Goal: Task Accomplishment & Management: Manage account settings

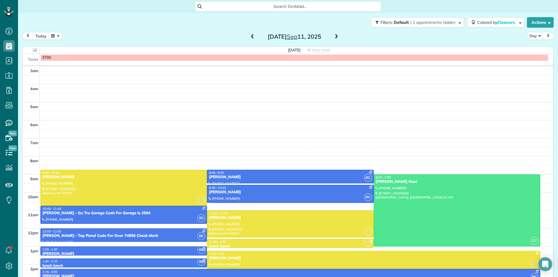
scroll to position [57, 0]
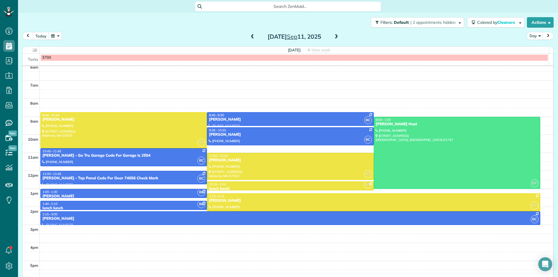
click at [251, 37] on span at bounding box center [252, 36] width 6 height 5
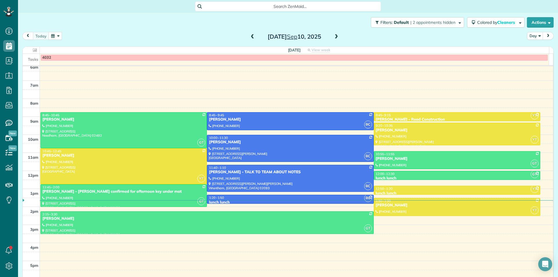
click at [333, 38] on span at bounding box center [336, 36] width 6 height 5
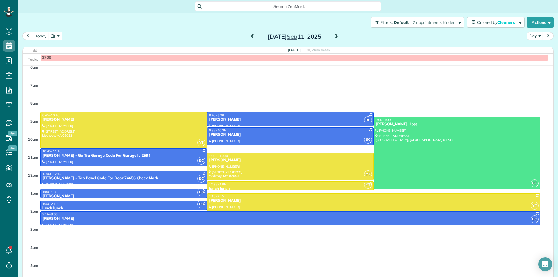
click at [251, 38] on span at bounding box center [252, 36] width 6 height 5
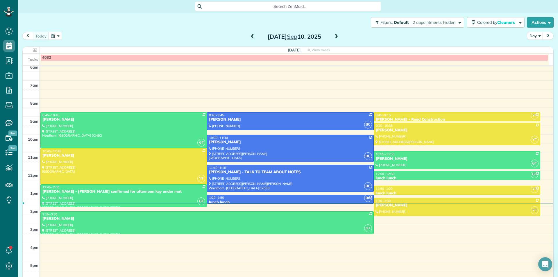
click at [250, 38] on span at bounding box center [252, 36] width 6 height 5
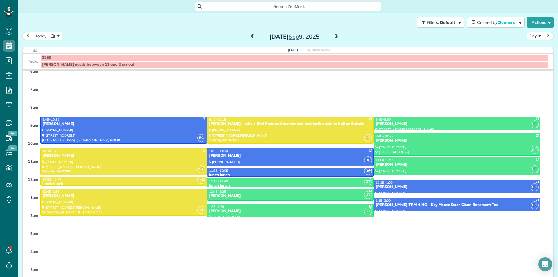
click at [333, 39] on span at bounding box center [336, 36] width 6 height 5
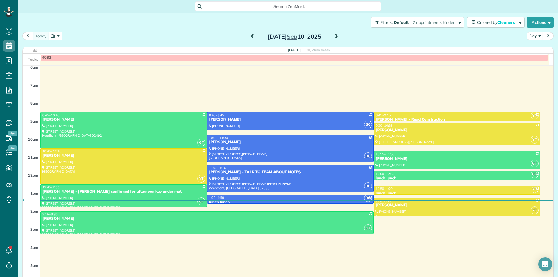
click at [161, 215] on div "2:15 - 3:30" at bounding box center [207, 214] width 330 height 4
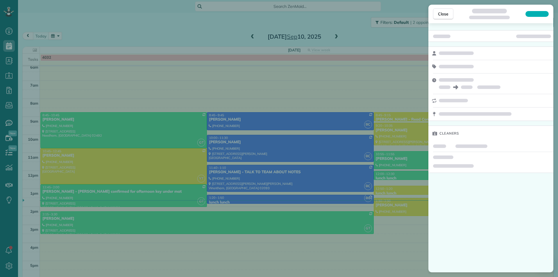
click at [154, 161] on div "Close Cleaners" at bounding box center [279, 138] width 558 height 277
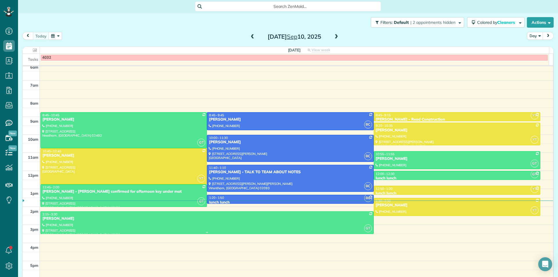
click at [151, 224] on div at bounding box center [207, 222] width 333 height 22
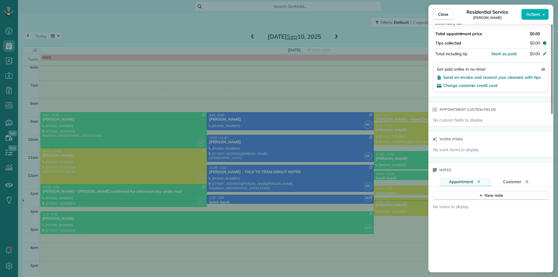
scroll to position [437, 0]
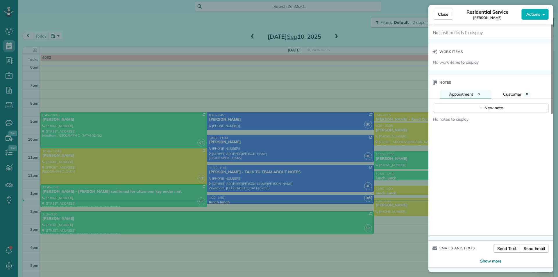
click at [184, 193] on div "Close Residential Service [PERSON_NAME] Actions Status Active [PERSON_NAME] · O…" at bounding box center [279, 138] width 558 height 277
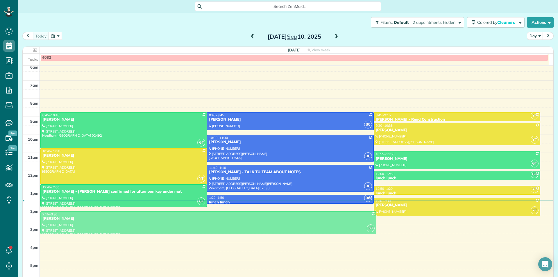
scroll to position [52, 0]
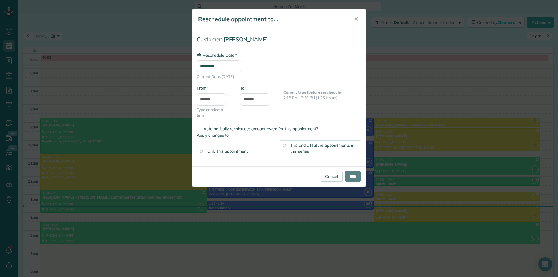
type input "**********"
click at [322, 176] on link "Cancel" at bounding box center [331, 176] width 22 height 10
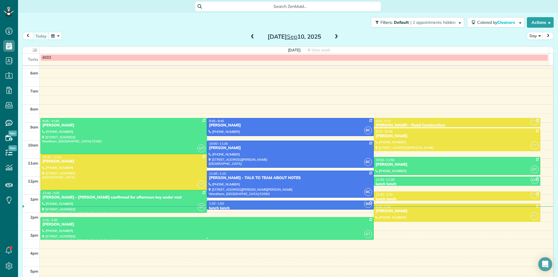
click at [109, 230] on div at bounding box center [207, 228] width 333 height 22
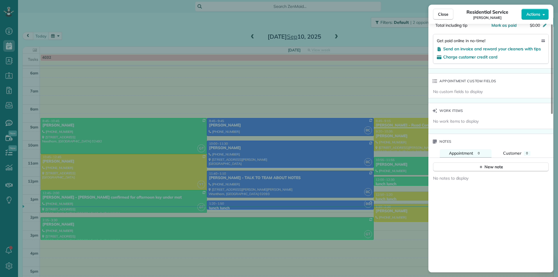
scroll to position [437, 0]
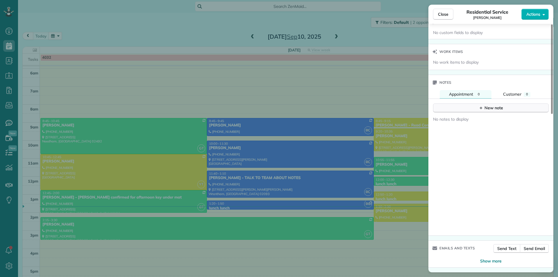
click at [531, 109] on button "New note" at bounding box center [491, 107] width 116 height 9
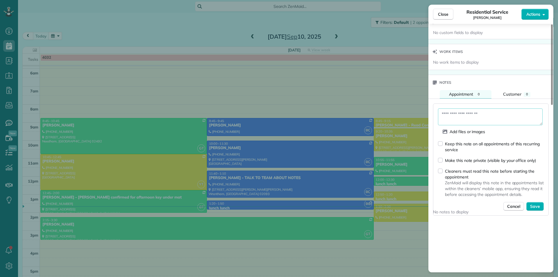
click at [526, 114] on textarea at bounding box center [490, 116] width 105 height 17
click at [524, 117] on textarea at bounding box center [490, 116] width 105 height 17
click at [527, 117] on textarea at bounding box center [490, 116] width 105 height 17
type textarea "*"
click at [524, 114] on textarea "**********" at bounding box center [490, 116] width 105 height 17
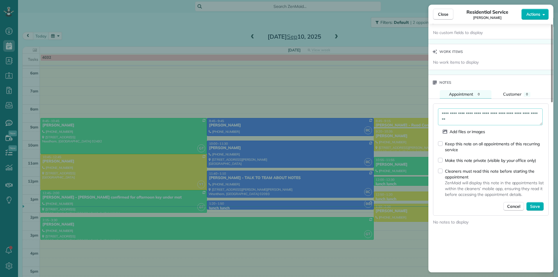
click at [525, 113] on textarea "**********" at bounding box center [490, 116] width 105 height 17
drag, startPoint x: 524, startPoint y: 115, endPoint x: 521, endPoint y: 117, distance: 3.8
click at [515, 114] on textarea "**********" at bounding box center [490, 116] width 105 height 17
type textarea "**********"
click at [536, 204] on span "Save" at bounding box center [535, 206] width 10 height 6
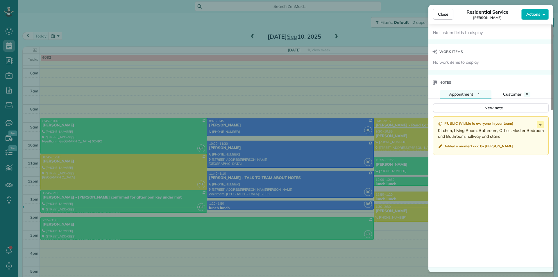
drag, startPoint x: 509, startPoint y: 130, endPoint x: 500, endPoint y: 131, distance: 8.7
click at [500, 131] on p "Kitchen, Living Room, Bathroom, Office, Master Bedroom and Bathroom, hallway an…" at bounding box center [491, 133] width 107 height 12
click at [526, 140] on div "Public ( Visible to everyone in your team ) Kitchen, Living Room, Bathroom, Off…" at bounding box center [491, 135] width 116 height 39
click at [68, 62] on div "Close Residential Service [PERSON_NAME] Actions Status Active [PERSON_NAME] · O…" at bounding box center [279, 138] width 558 height 277
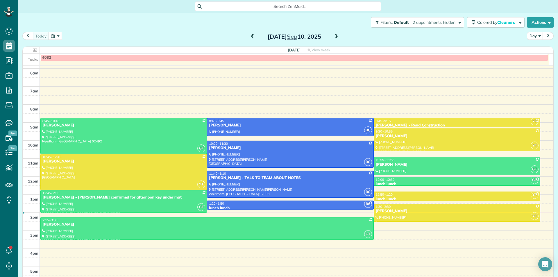
click at [53, 36] on button "button" at bounding box center [54, 36] width 13 height 8
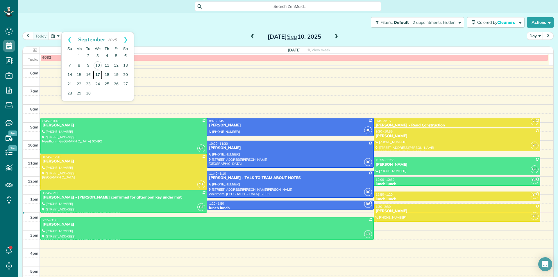
click at [98, 75] on link "17" at bounding box center [97, 74] width 9 height 9
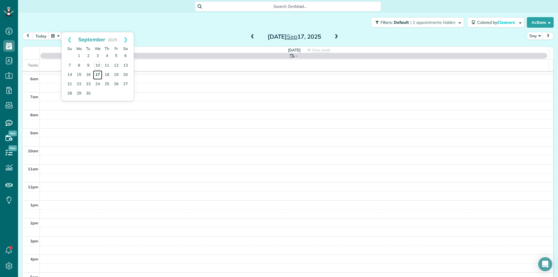
scroll to position [57, 0]
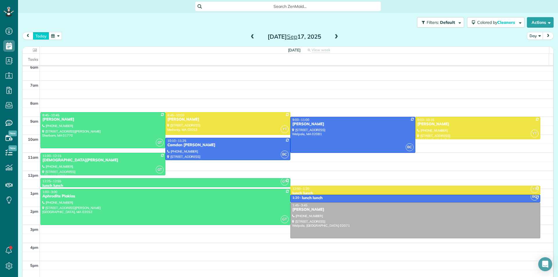
click at [45, 37] on button "today" at bounding box center [41, 36] width 16 height 8
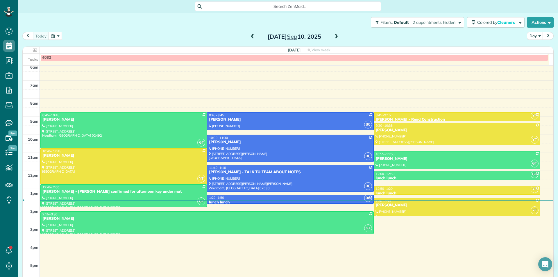
click at [333, 38] on span at bounding box center [336, 36] width 6 height 5
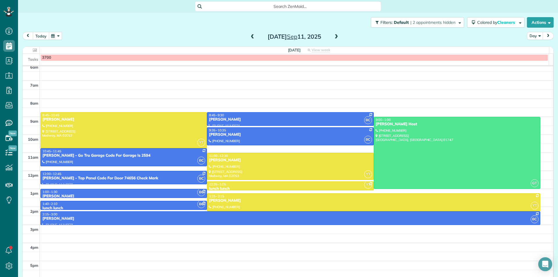
click at [46, 38] on button "today" at bounding box center [41, 36] width 16 height 8
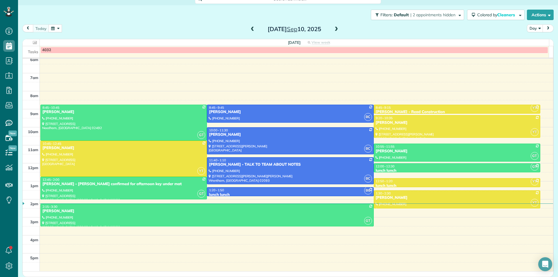
scroll to position [0, 0]
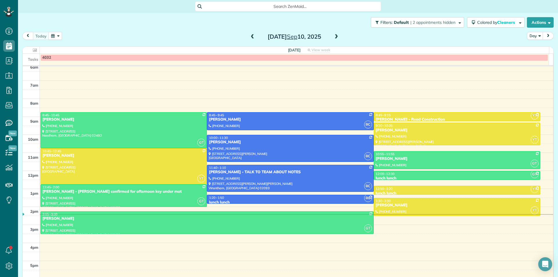
click at [50, 34] on button "button" at bounding box center [54, 36] width 13 height 8
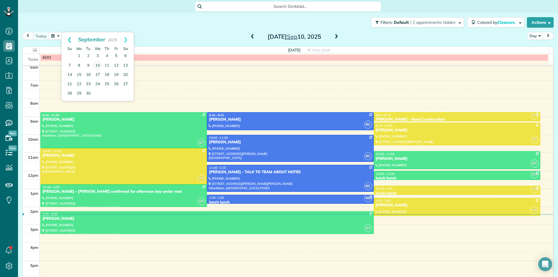
click at [67, 41] on link "Prev" at bounding box center [70, 39] width 16 height 15
click at [79, 65] on link "4" at bounding box center [78, 65] width 9 height 9
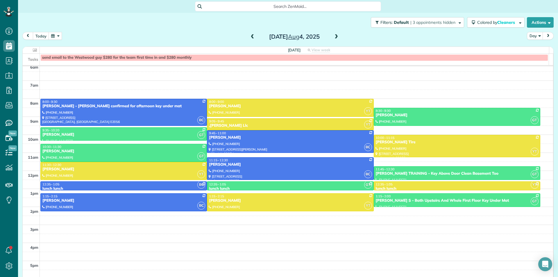
click at [52, 37] on button "button" at bounding box center [54, 36] width 13 height 8
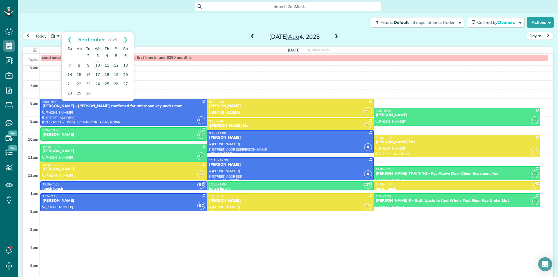
click at [69, 41] on link "Prev" at bounding box center [70, 39] width 16 height 15
click at [123, 42] on link "Next" at bounding box center [126, 39] width 16 height 15
click at [152, 38] on div "[DATE] Day [DATE]" at bounding box center [287, 37] width 531 height 11
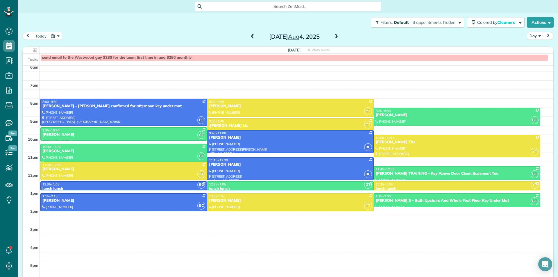
click at [39, 37] on button "today" at bounding box center [41, 36] width 16 height 8
